Goal: Information Seeking & Learning: Learn about a topic

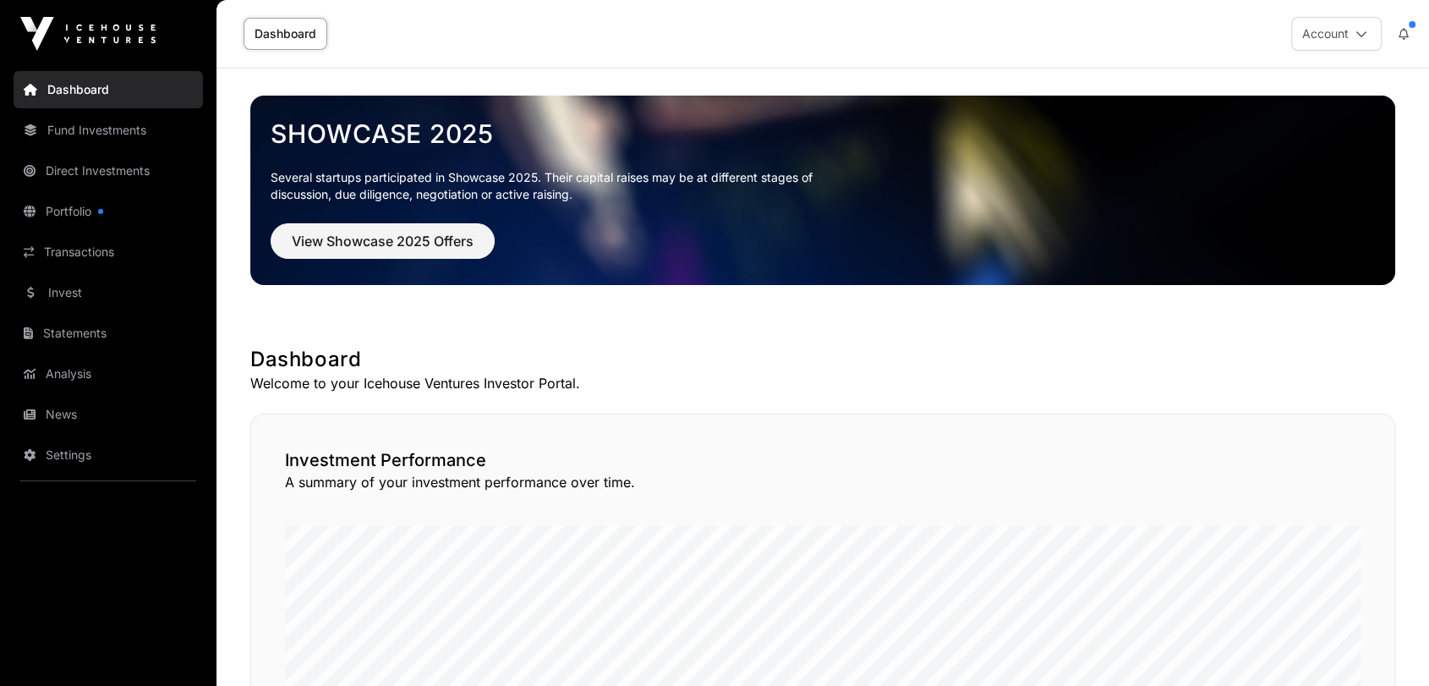
click at [59, 292] on link "Invest" at bounding box center [108, 292] width 189 height 37
click at [81, 290] on link "Invest" at bounding box center [108, 292] width 189 height 37
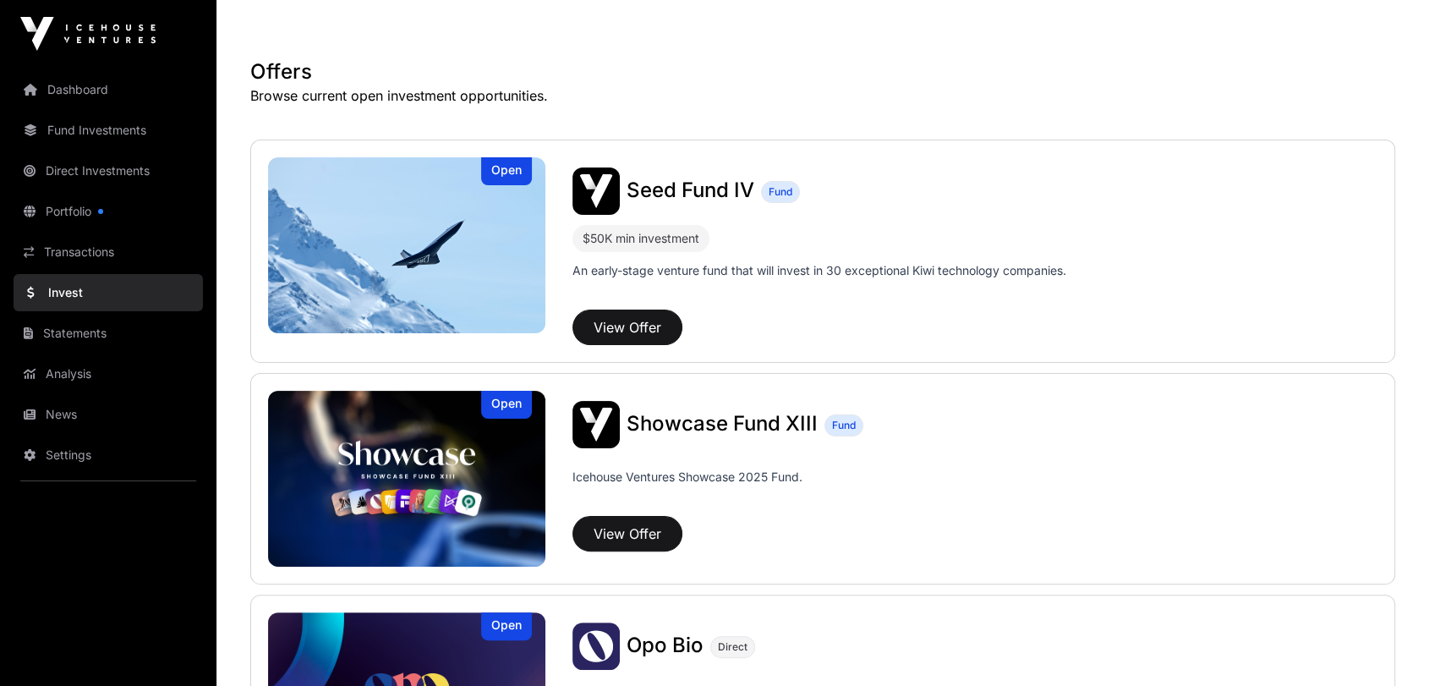
scroll to position [375, 0]
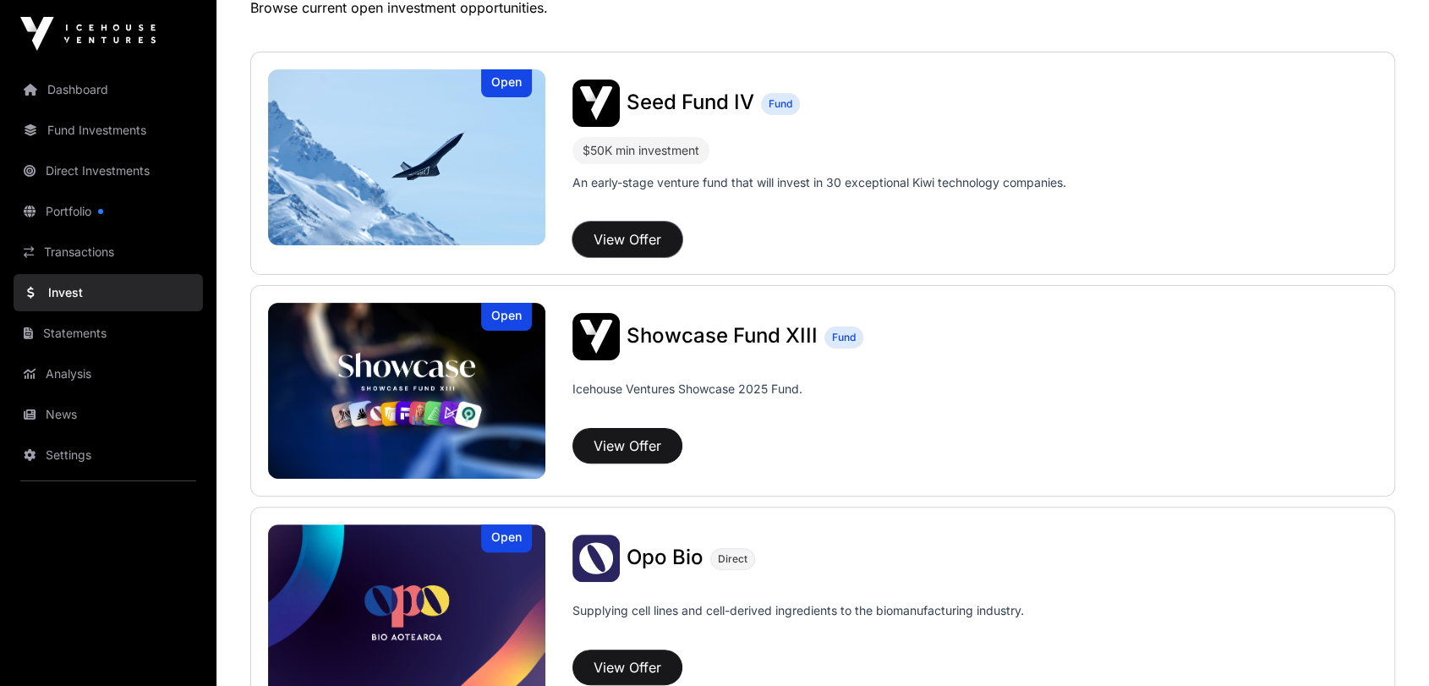
click at [637, 233] on button "View Offer" at bounding box center [627, 239] width 110 height 36
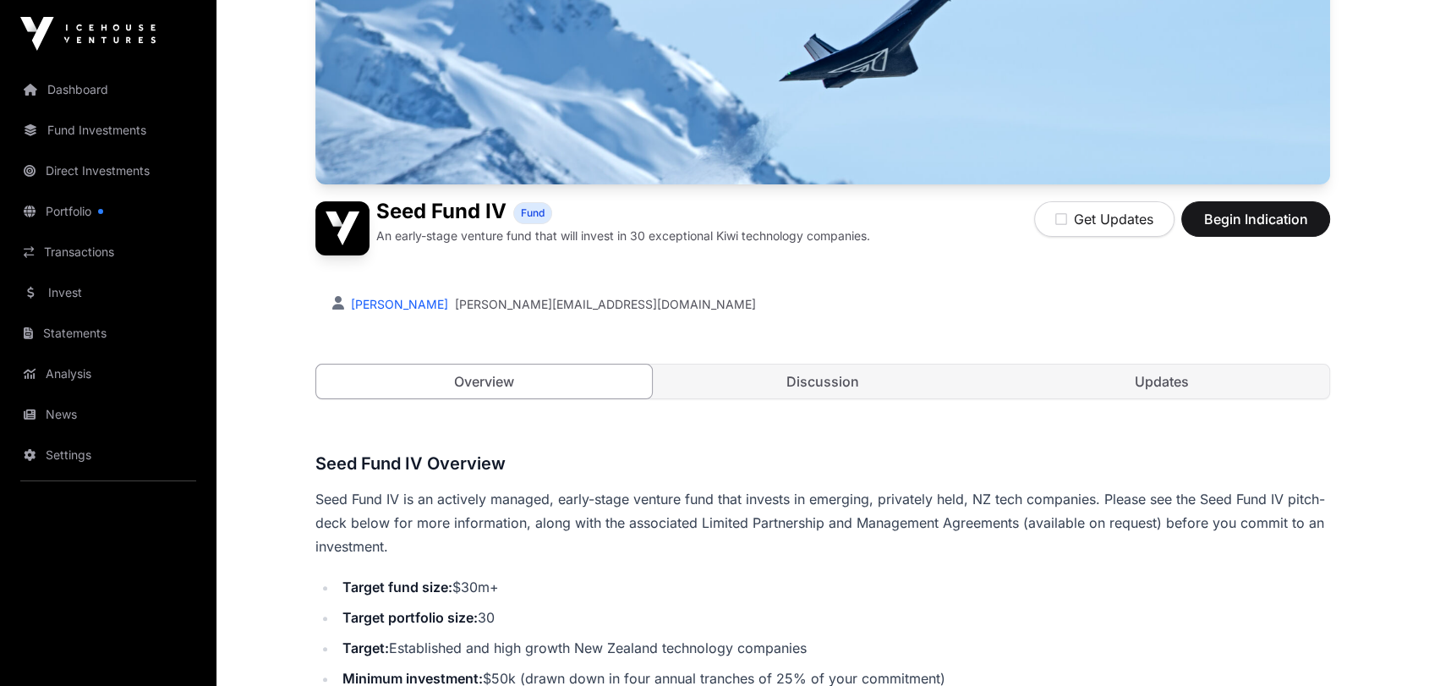
scroll to position [281, 0]
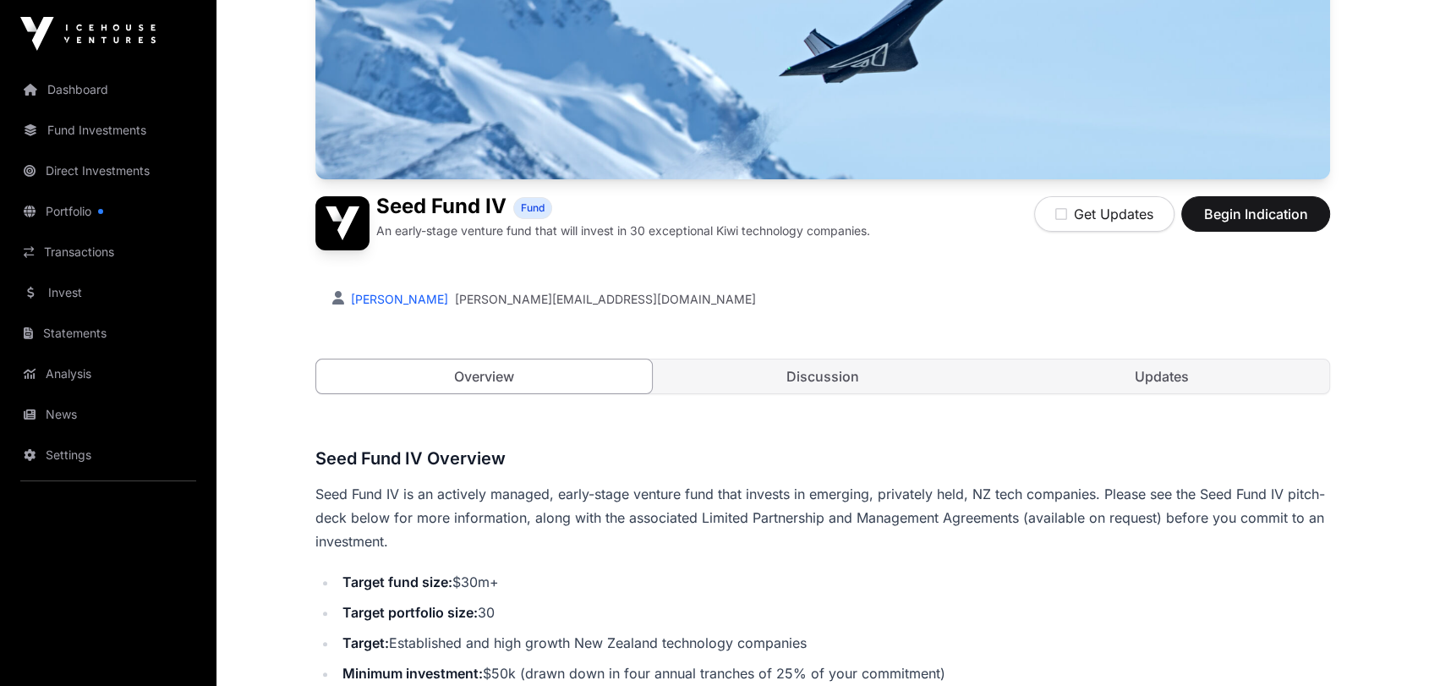
click at [1155, 385] on link "Updates" at bounding box center [1161, 376] width 336 height 34
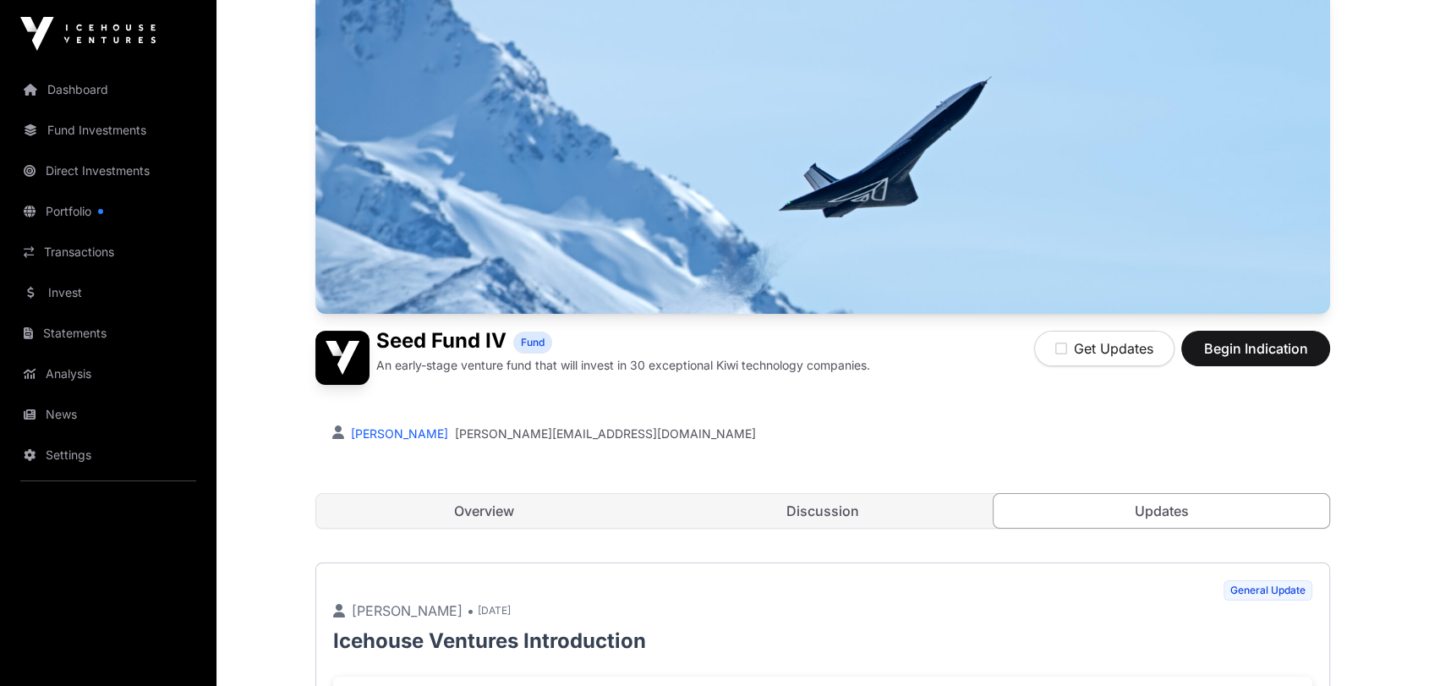
scroll to position [139, 0]
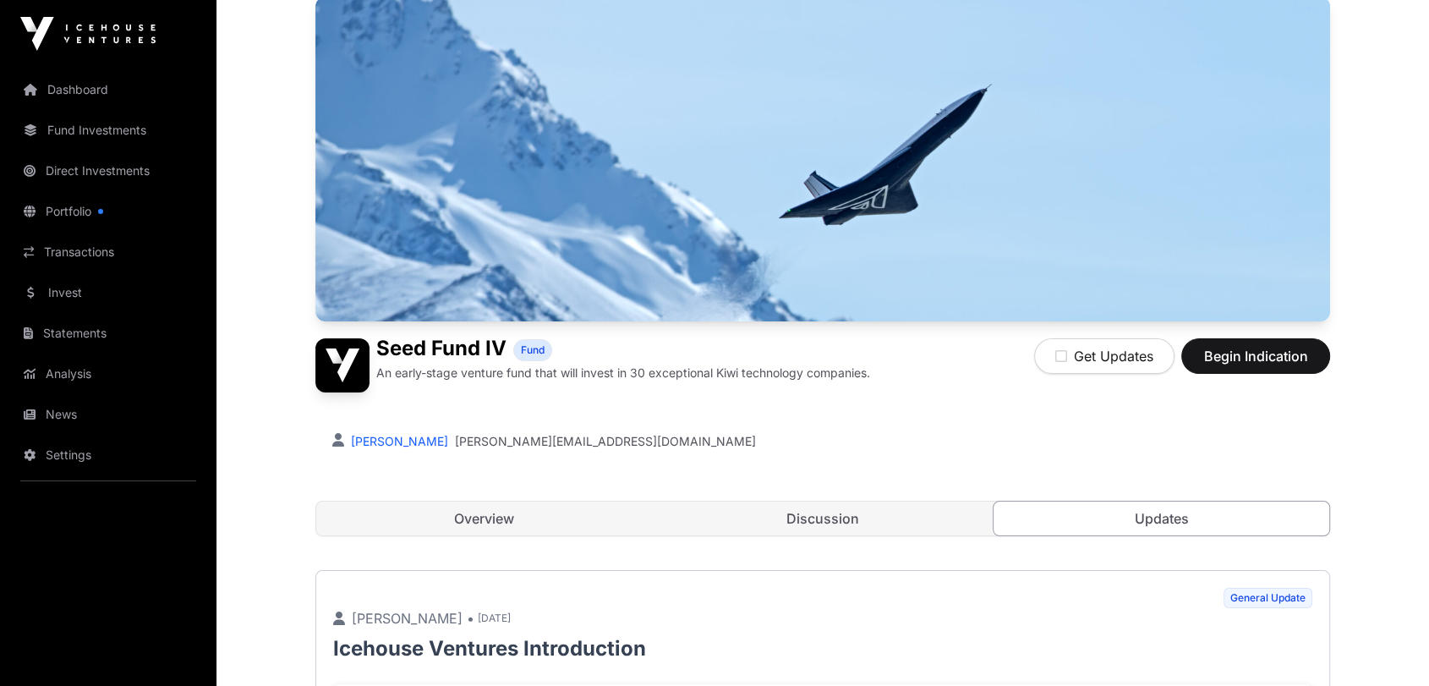
click at [452, 527] on link "Overview" at bounding box center [484, 518] width 336 height 34
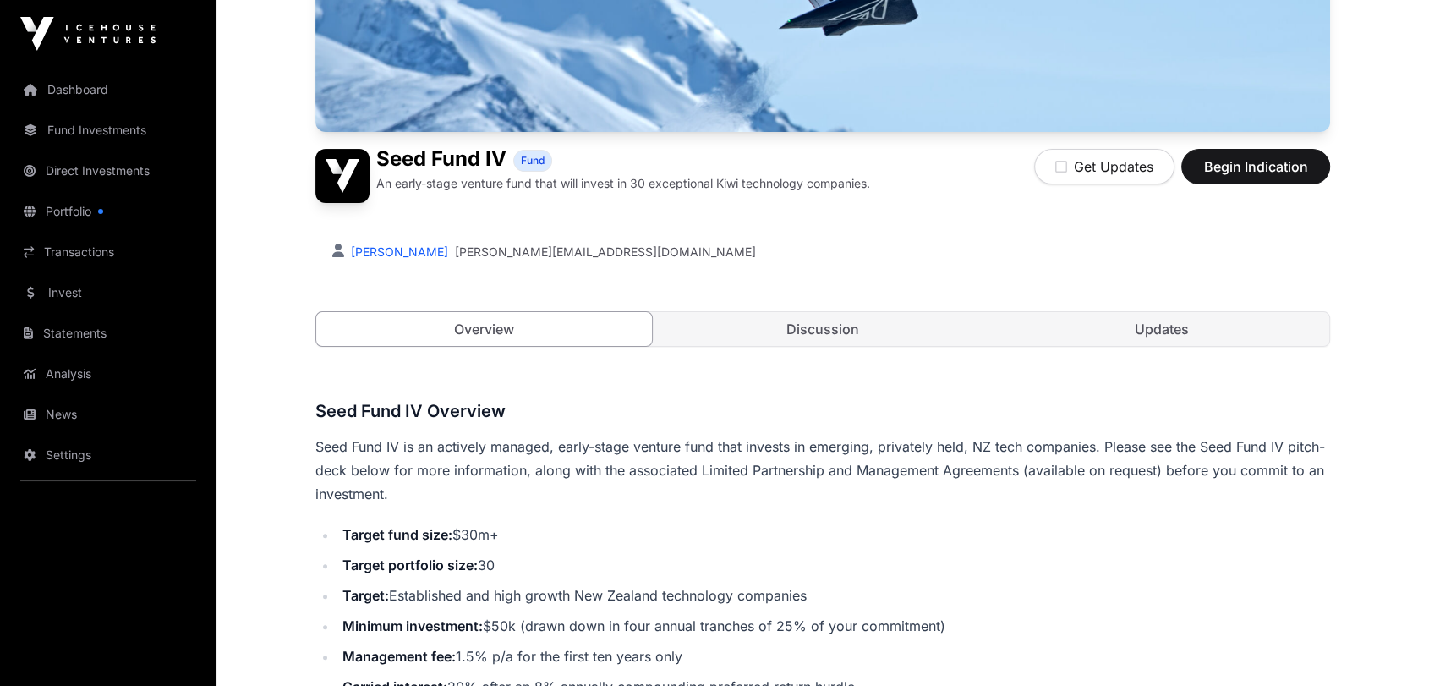
scroll to position [327, 0]
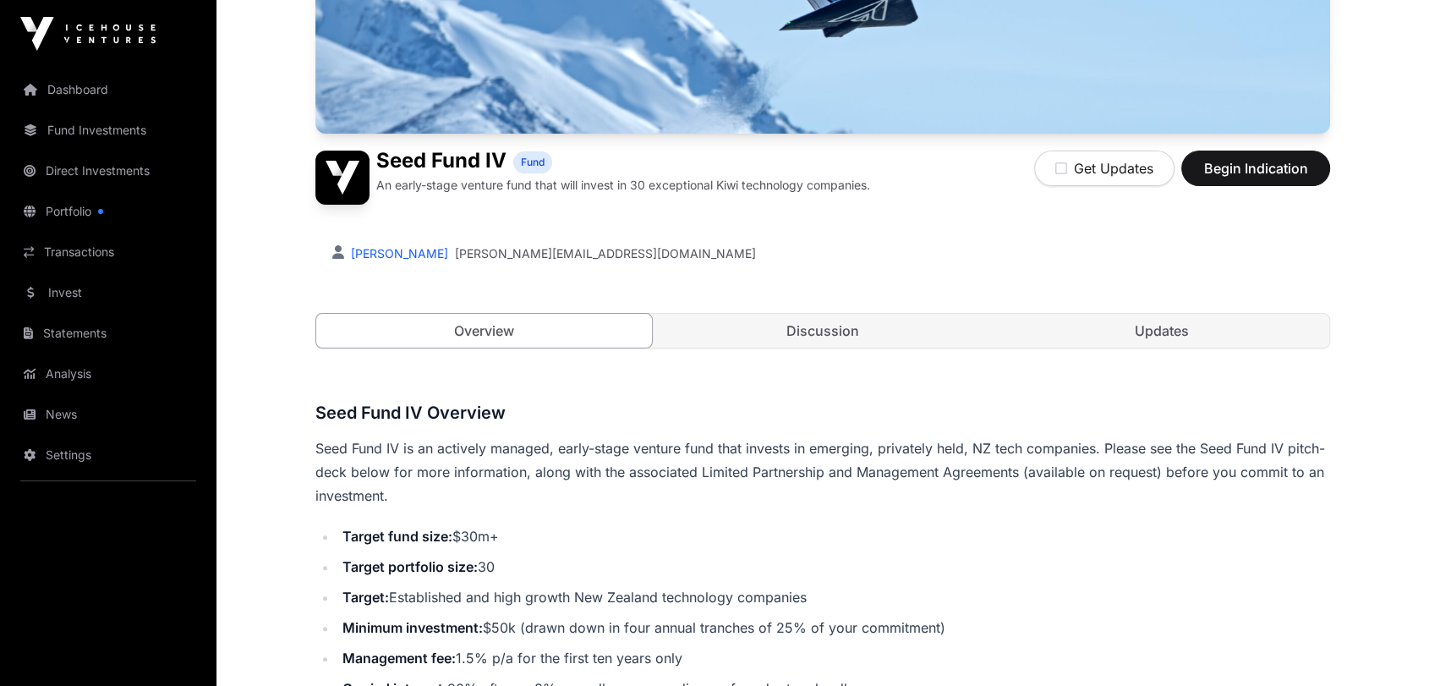
click at [804, 327] on link "Discussion" at bounding box center [823, 331] width 336 height 34
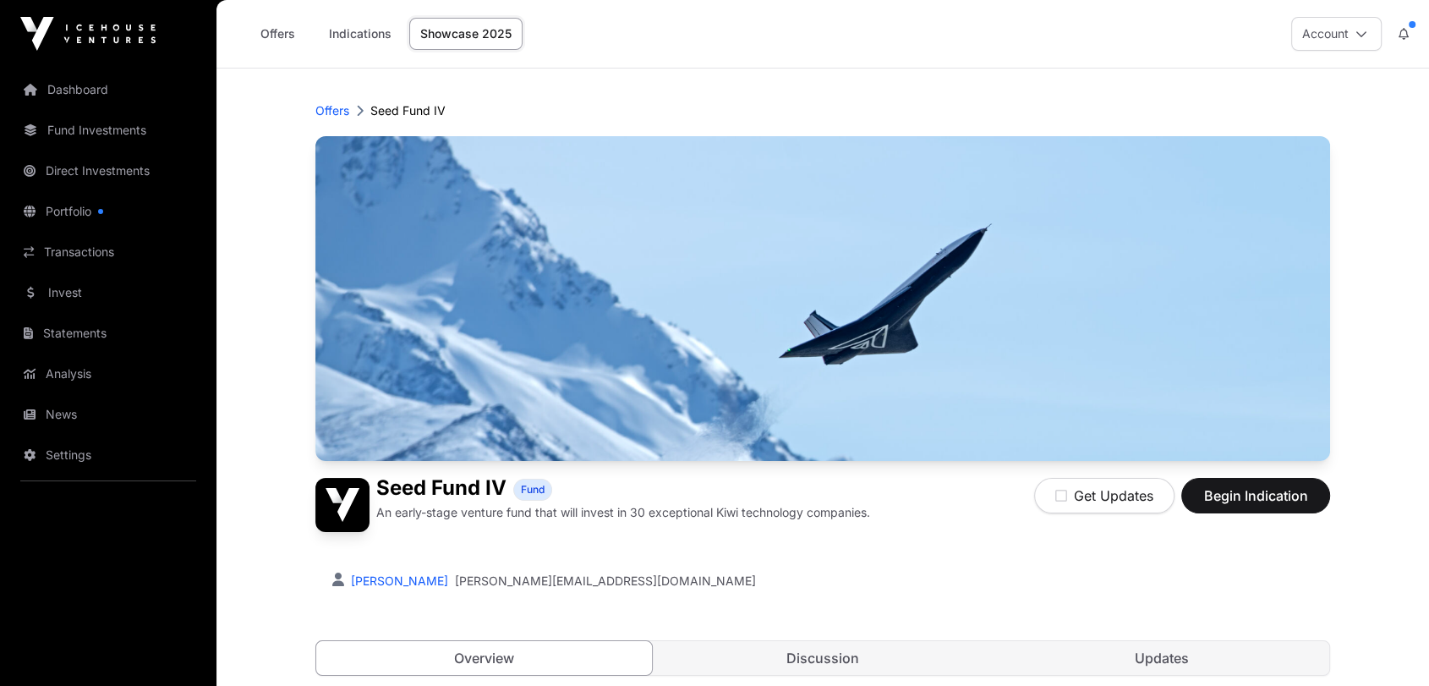
scroll to position [327, 0]
